Goal: Task Accomplishment & Management: Manage account settings

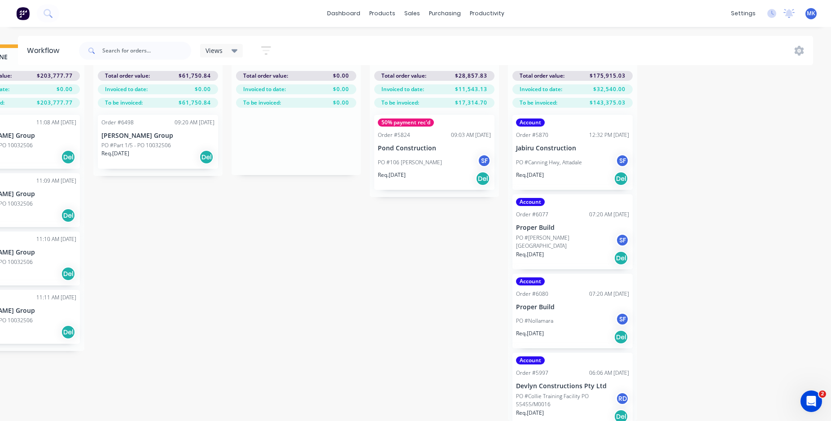
scroll to position [181, 0]
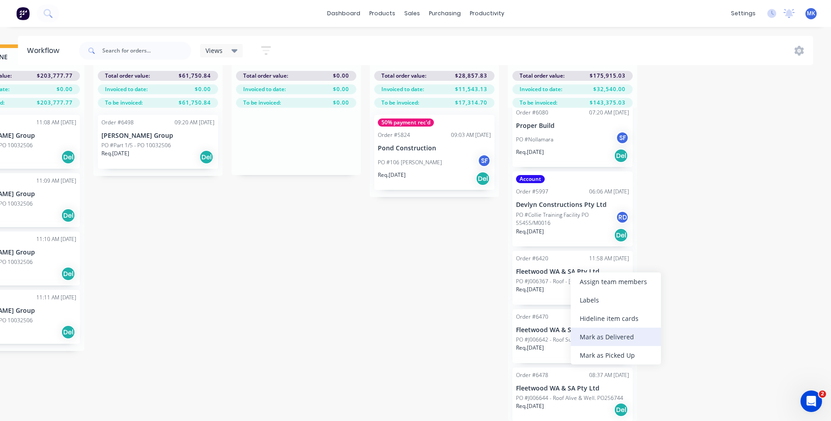
click at [602, 335] on div "Mark as Delivered" at bounding box center [616, 337] width 90 height 18
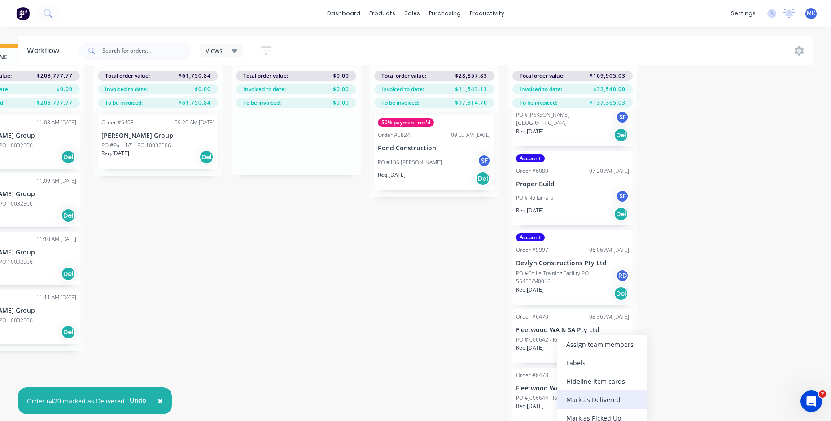
click at [588, 397] on div "Mark as Delivered" at bounding box center [603, 400] width 90 height 18
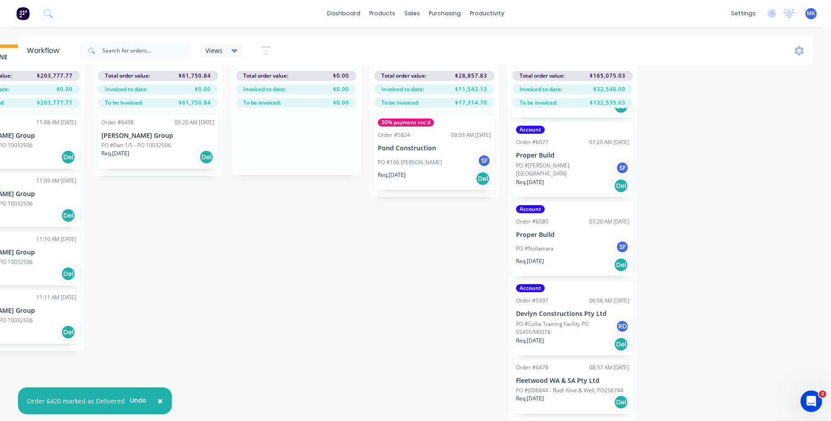
scroll to position [65, 0]
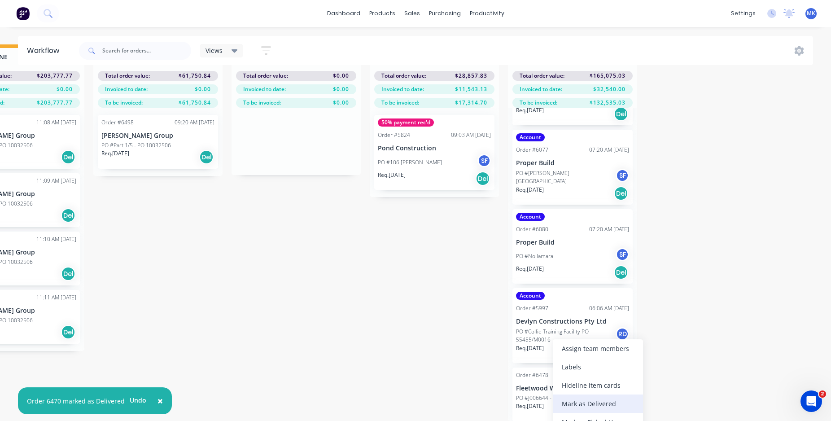
click at [584, 402] on div "Mark as Delivered" at bounding box center [598, 404] width 90 height 18
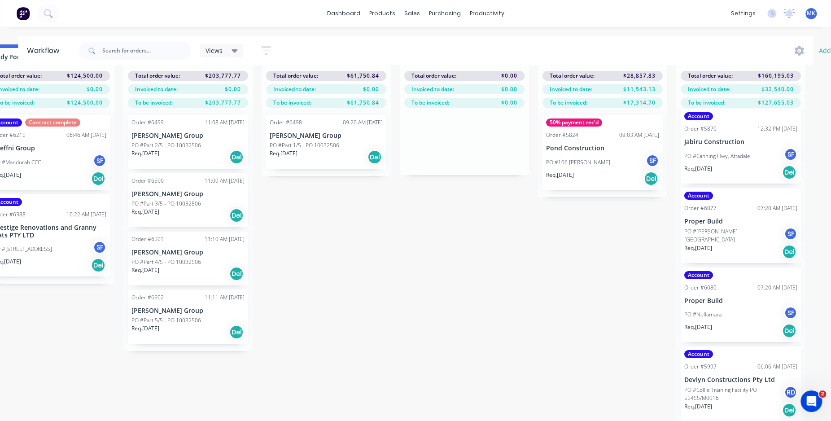
scroll to position [40, 1447]
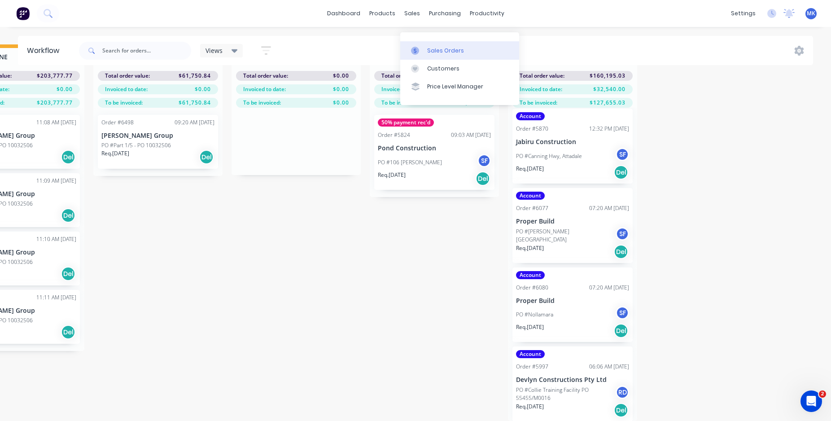
click at [427, 47] on div "Sales Orders" at bounding box center [445, 51] width 37 height 8
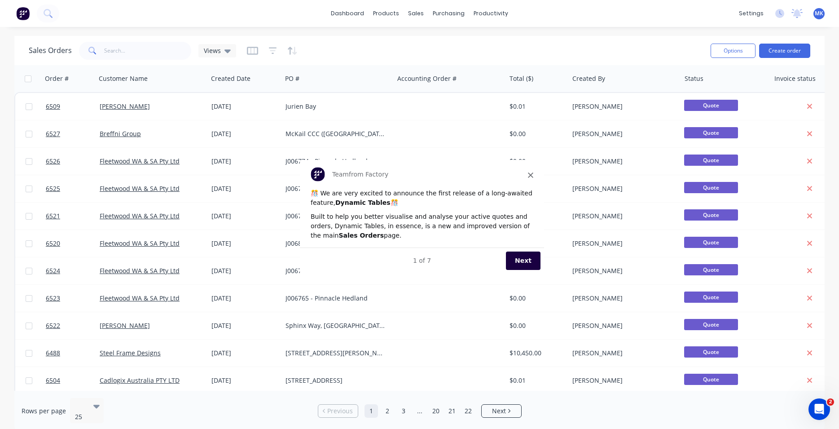
click at [529, 172] on span "Close" at bounding box center [529, 173] width 5 height 5
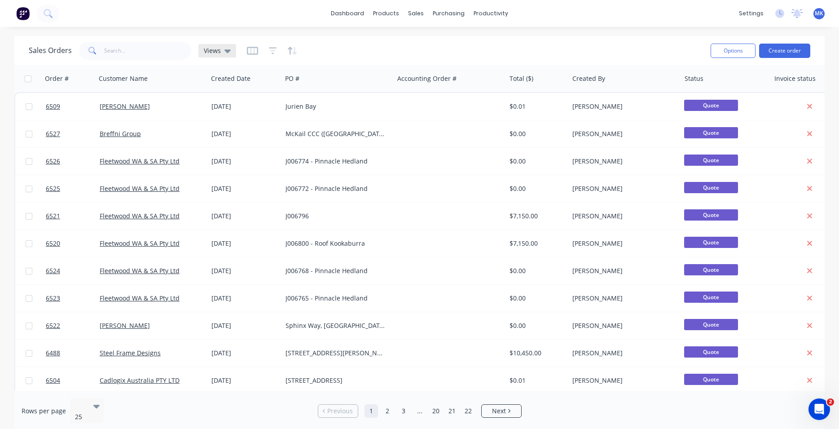
click at [227, 50] on icon at bounding box center [227, 51] width 6 height 4
click at [342, 41] on div "Sales Orders Views" at bounding box center [366, 51] width 675 height 22
click at [269, 49] on icon "button" at bounding box center [273, 50] width 8 height 9
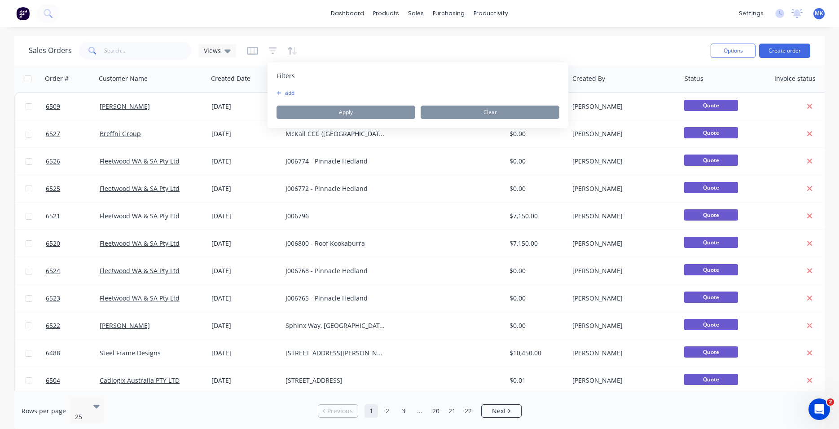
click at [289, 91] on button "add" at bounding box center [288, 92] width 22 height 7
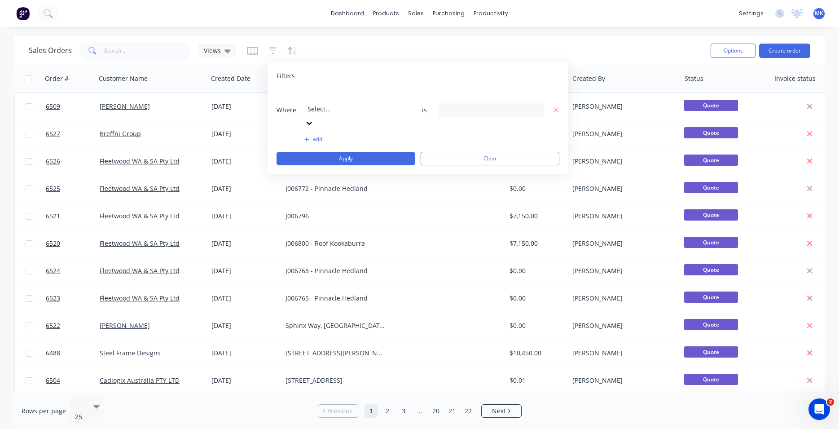
click at [314, 119] on icon at bounding box center [309, 123] width 9 height 9
click at [534, 105] on icon at bounding box center [535, 110] width 6 height 10
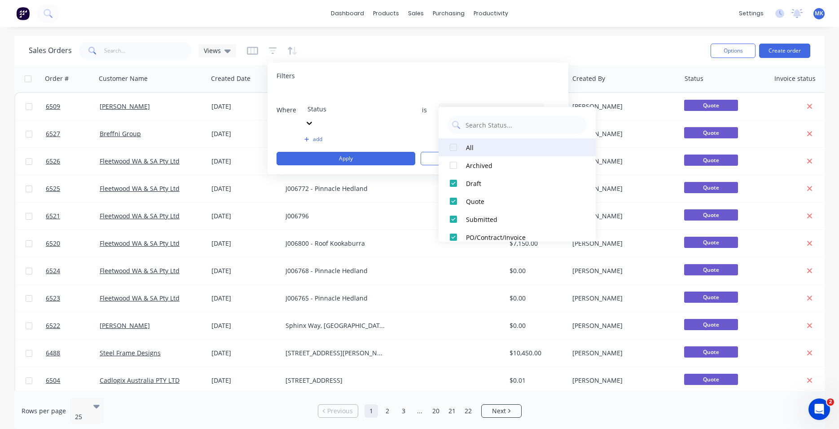
click at [469, 146] on div "All" at bounding box center [520, 147] width 108 height 9
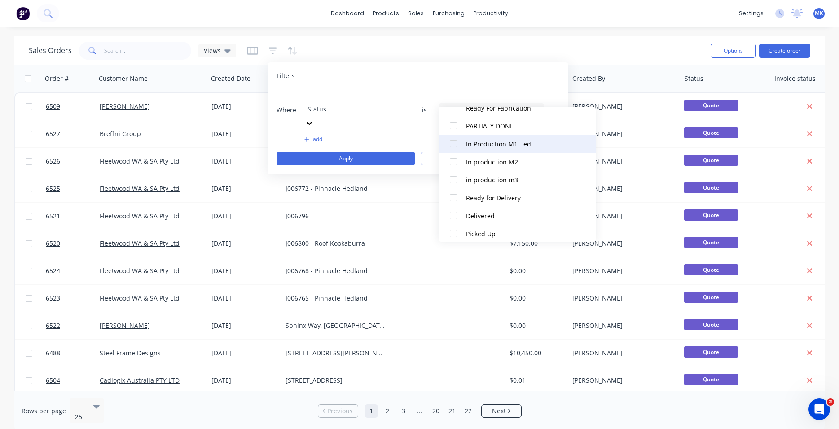
scroll to position [278, 0]
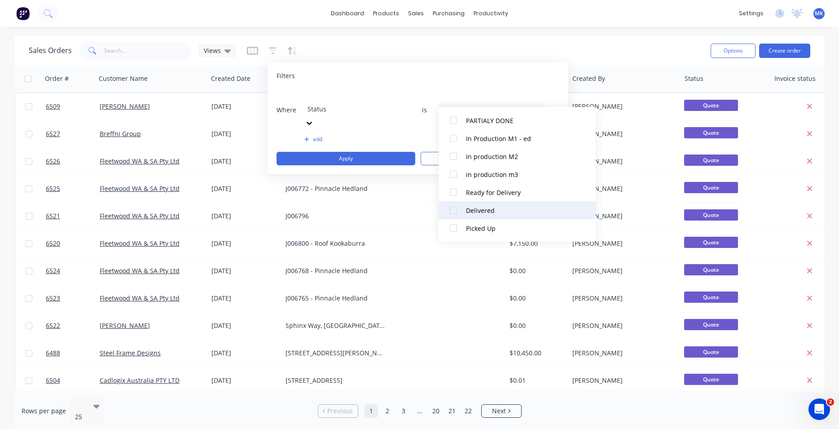
click at [453, 209] on div at bounding box center [453, 210] width 18 height 18
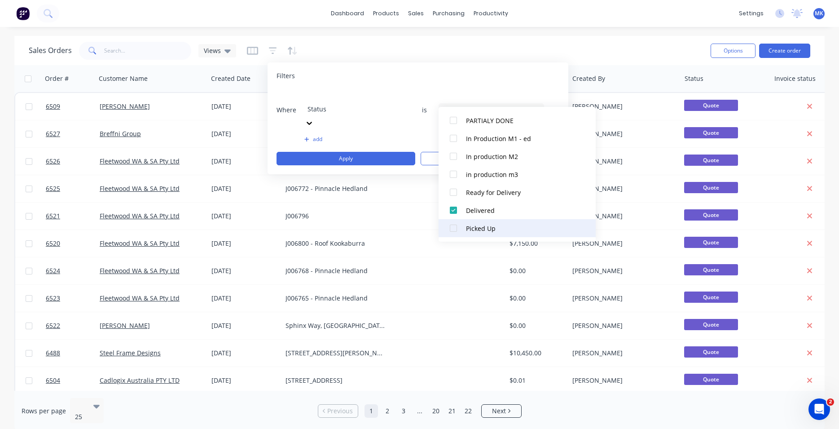
click at [456, 228] on div at bounding box center [453, 228] width 18 height 18
click at [391, 152] on button "Apply" at bounding box center [346, 158] width 139 height 13
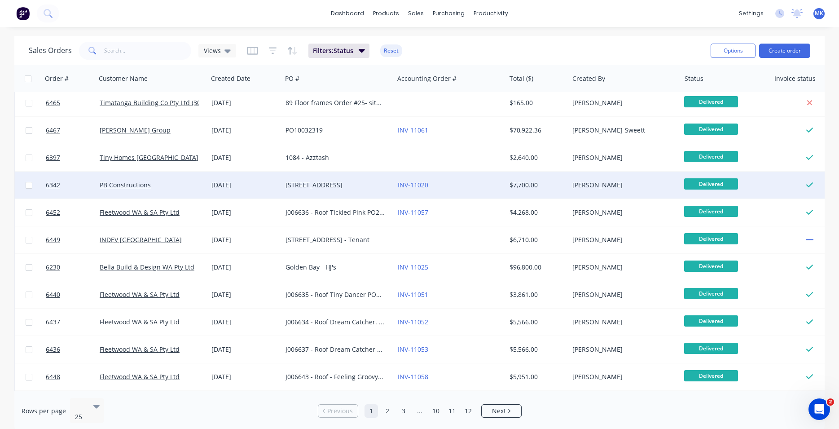
scroll to position [307, 0]
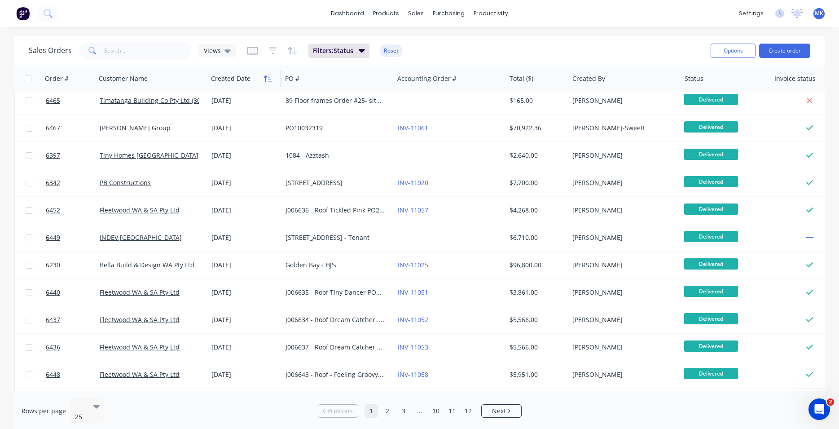
click at [266, 80] on icon "button" at bounding box center [265, 78] width 3 height 6
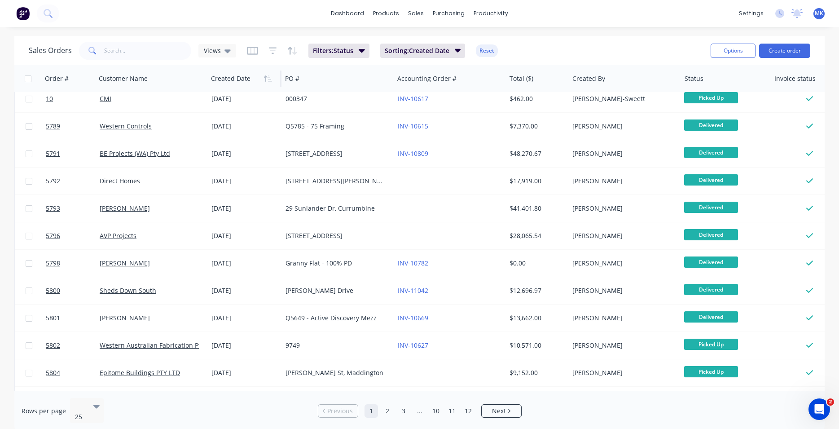
scroll to position [0, 0]
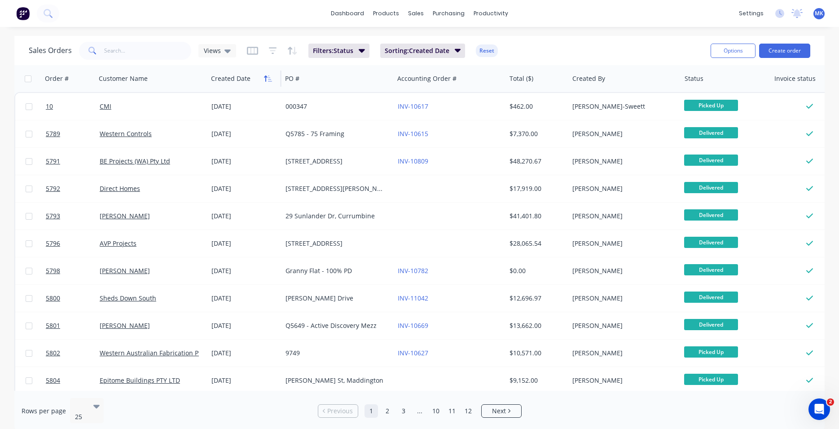
click at [268, 74] on button "button" at bounding box center [267, 78] width 13 height 13
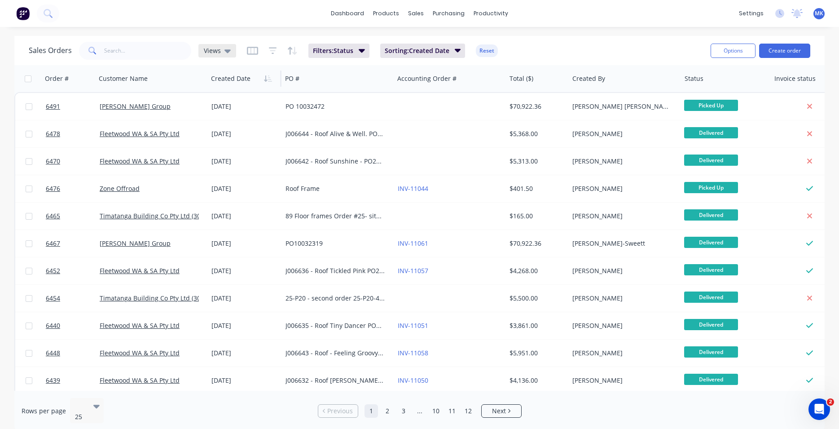
click at [218, 48] on span "Views" at bounding box center [212, 50] width 17 height 9
click at [259, 15] on div "dashboard products sales purchasing productivity dashboard products Product Cat…" at bounding box center [419, 13] width 839 height 27
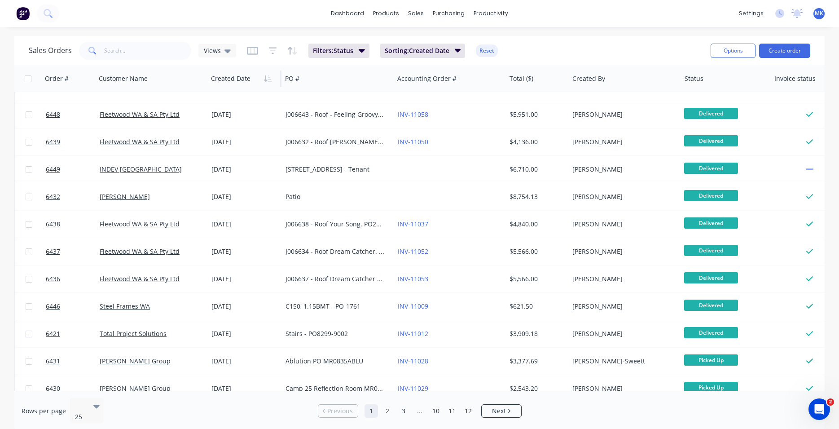
scroll to position [256, 0]
